Goal: Task Accomplishment & Management: Manage account settings

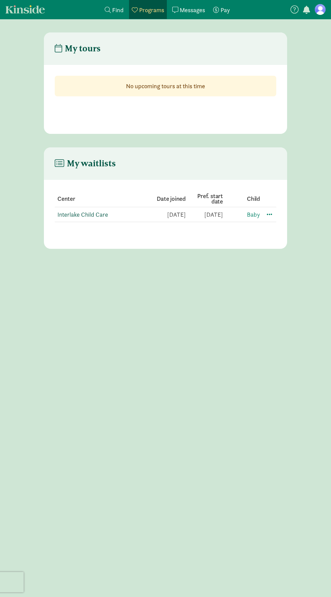
click at [83, 214] on link "Interlake Child Care" at bounding box center [82, 215] width 51 height 8
click at [270, 214] on span at bounding box center [270, 214] width 8 height 8
click at [298, 227] on div "Edit preferences" at bounding box center [293, 229] width 61 height 15
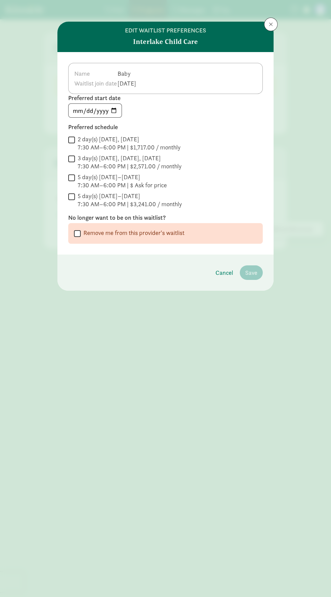
click at [141, 72] on td "Baby" at bounding box center [128, 74] width 23 height 10
click at [141, 77] on td "Baby" at bounding box center [128, 74] width 23 height 10
click at [166, 86] on div "Name Baby Waitlist join date Jan 13, 2025" at bounding box center [165, 78] width 195 height 31
click at [272, 24] on span at bounding box center [271, 24] width 4 height 5
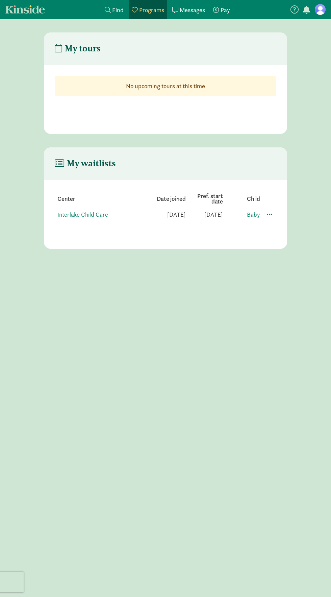
click at [320, 10] on figure at bounding box center [320, 9] width 11 height 11
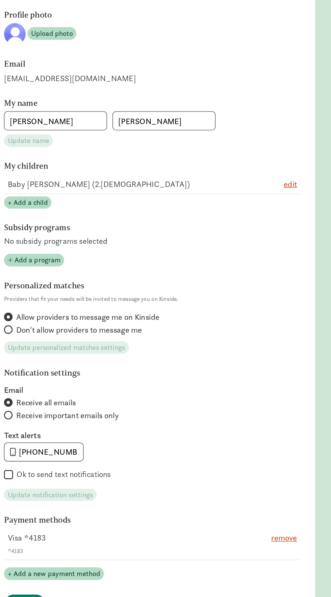
click at [284, 204] on section "Profile photo Upload photo Email klblack@uwalumni.com My name Kori Wilson Updat…" at bounding box center [166, 301] width 244 height 473
click at [271, 206] on span "edit" at bounding box center [269, 205] width 10 height 9
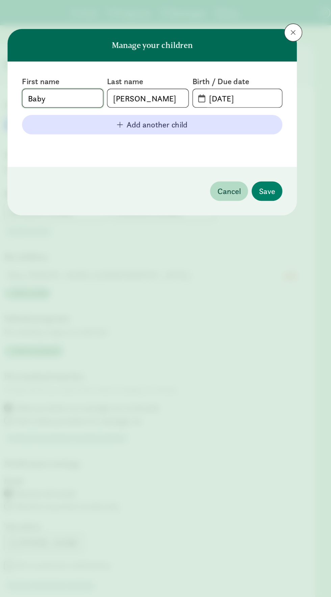
click at [101, 72] on input "Baby" at bounding box center [99, 74] width 60 height 14
type input "B"
type input "Molly"
click at [211, 73] on input "06-15-2025" at bounding box center [233, 74] width 59 height 14
click at [229, 75] on input "06-15-2025" at bounding box center [233, 74] width 59 height 14
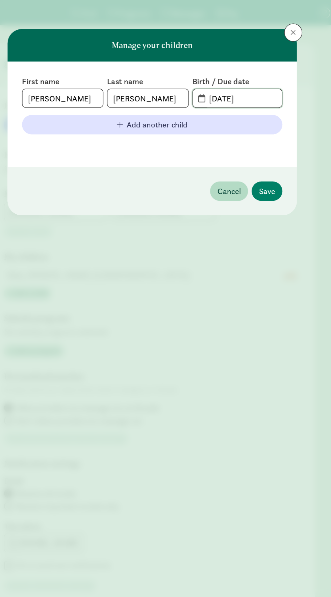
click at [229, 73] on input "06-15-2025" at bounding box center [233, 74] width 59 height 14
click at [223, 73] on input "06-15-2025" at bounding box center [233, 74] width 59 height 14
type input "06-24-2025"
click at [257, 139] on span "Save" at bounding box center [252, 142] width 12 height 9
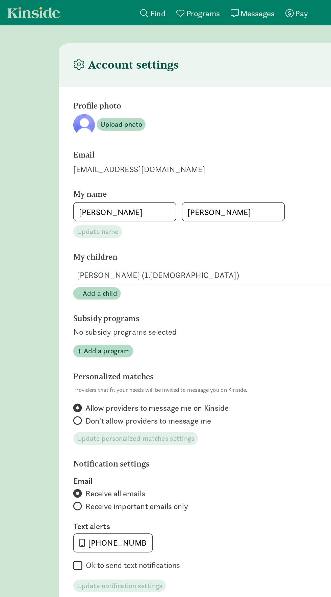
click at [18, 11] on link "Kinside" at bounding box center [25, 9] width 40 height 8
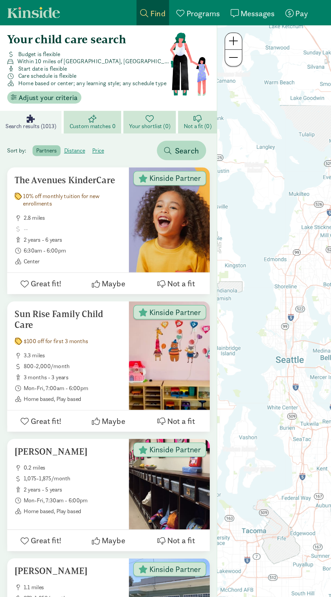
click at [186, 1] on link "Messages Messages" at bounding box center [189, 9] width 38 height 19
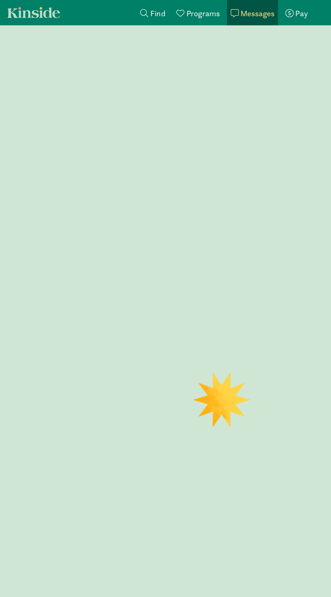
click at [154, 11] on span "Programs" at bounding box center [151, 10] width 25 height 8
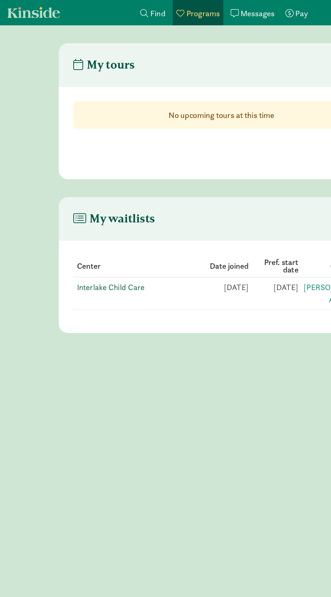
click at [80, 216] on link "Interlake Child Care" at bounding box center [82, 215] width 51 height 8
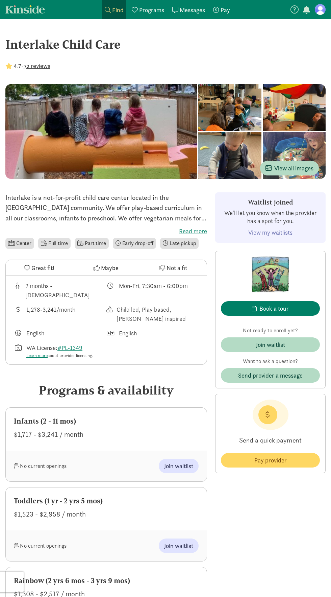
click at [323, 9] on figure at bounding box center [320, 9] width 11 height 11
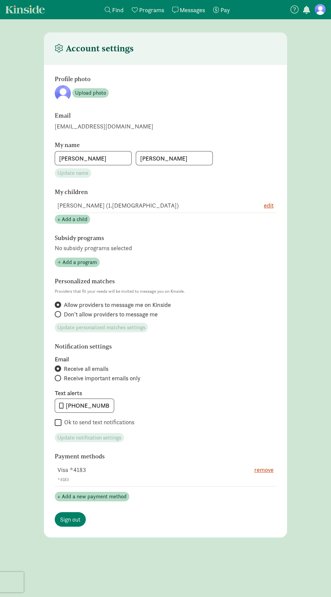
click at [111, 45] on h4 "Account settings" at bounding box center [94, 48] width 79 height 11
click at [79, 42] on header "Account settings" at bounding box center [166, 48] width 244 height 32
click at [65, 49] on h4 "Account settings" at bounding box center [94, 48] width 79 height 11
click at [292, 10] on icon at bounding box center [295, 9] width 8 height 8
click at [38, 8] on link "Kinside" at bounding box center [25, 9] width 40 height 8
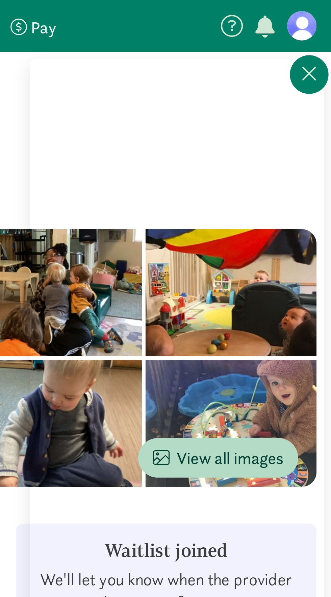
click at [321, 13] on figure at bounding box center [320, 9] width 11 height 11
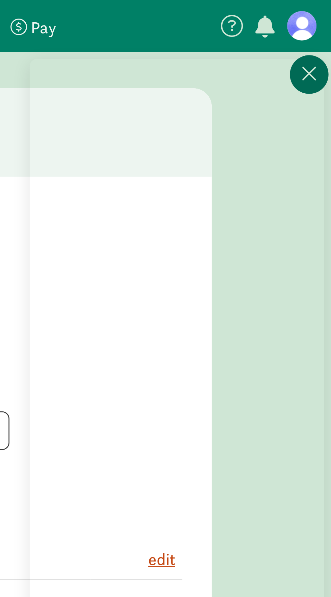
click at [326, 22] on button at bounding box center [323, 27] width 14 height 14
click at [323, 13] on figure at bounding box center [320, 9] width 11 height 11
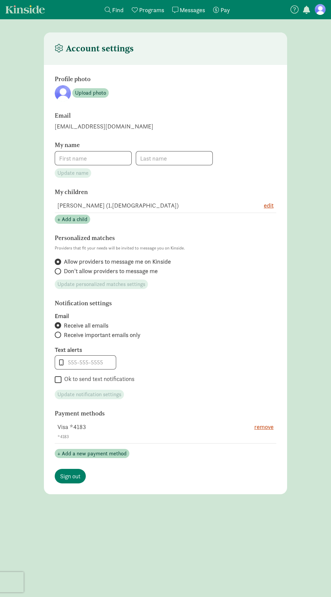
type input "[PERSON_NAME]"
type input "[PHONE_NUMBER]"
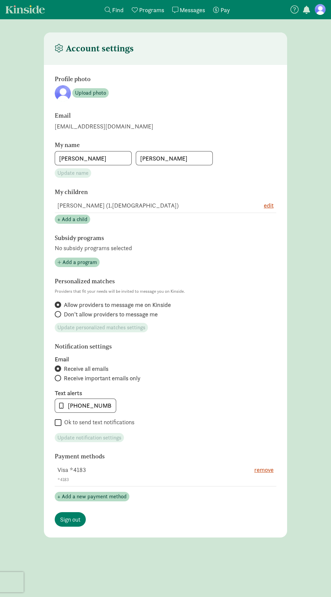
click at [146, 15] on link "My programs Programs" at bounding box center [148, 9] width 38 height 19
